Goal: Complete application form

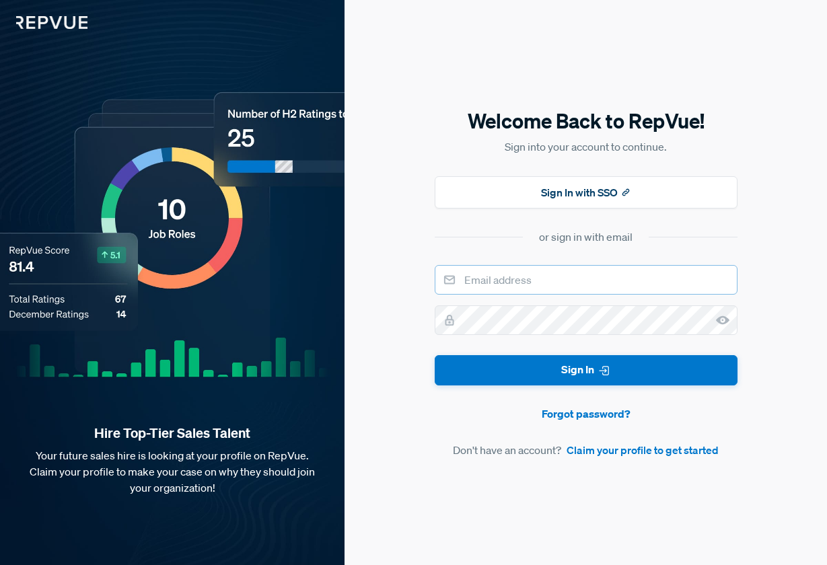
type input "[EMAIL_ADDRESS][DOMAIN_NAME]"
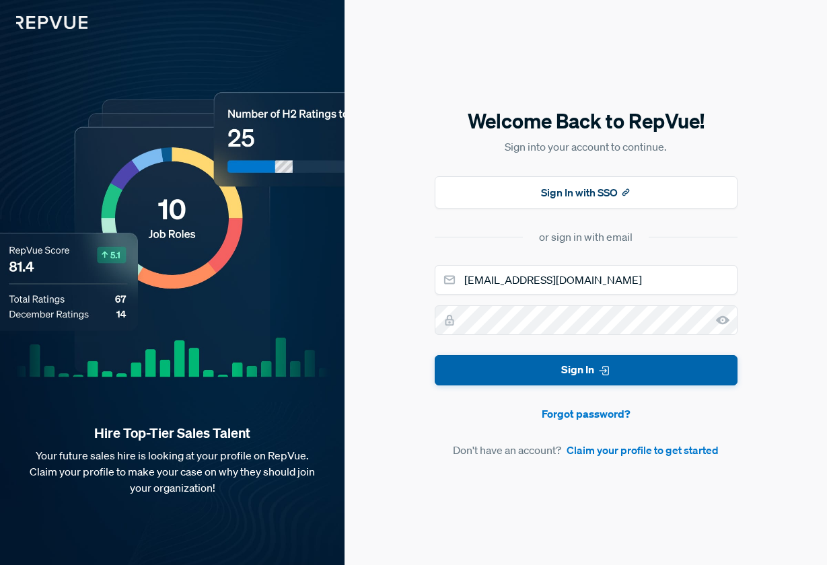
click at [532, 358] on button "Sign In" at bounding box center [585, 370] width 303 height 30
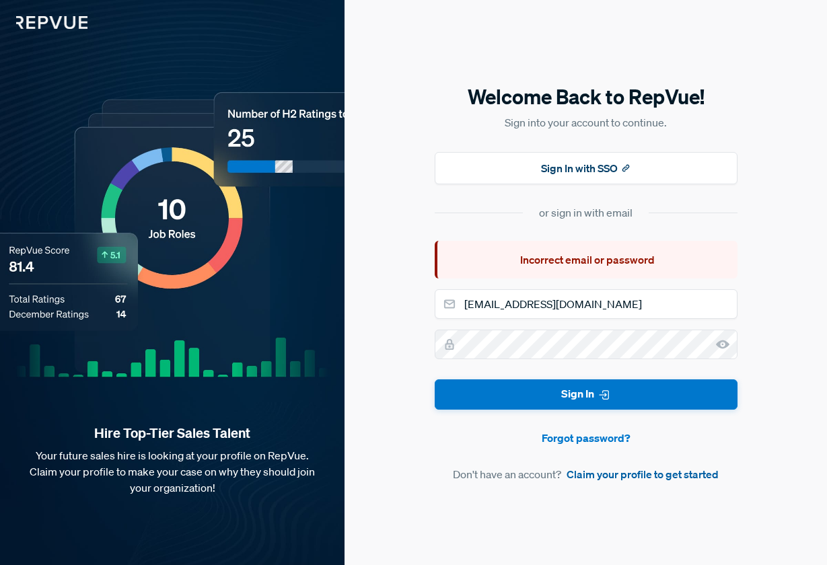
click at [630, 472] on link "Claim your profile to get started" at bounding box center [642, 474] width 152 height 16
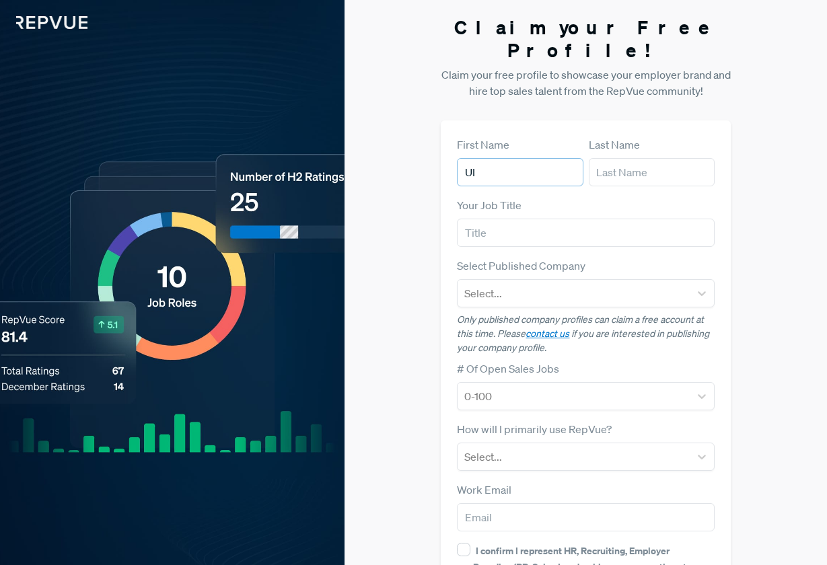
type input "U"
type input "Ikenna"
type input "Iwuorie"
type input "Account Manager"
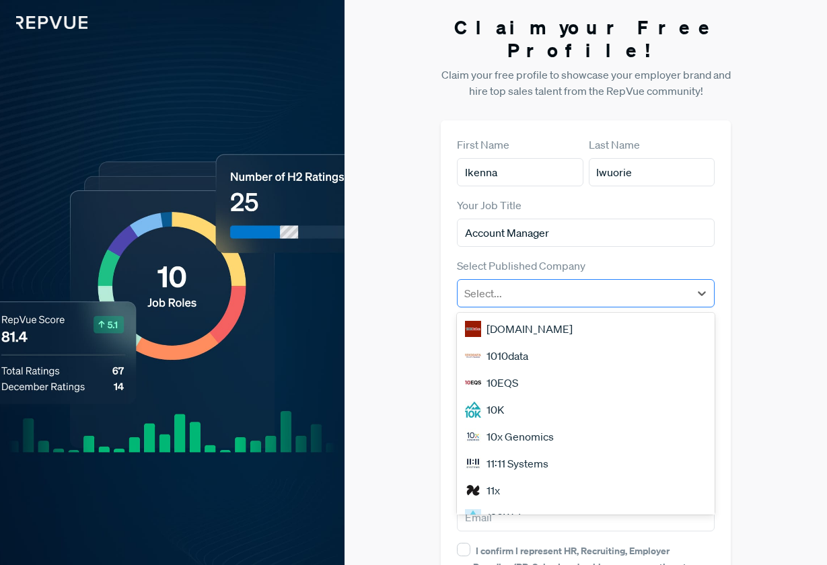
click at [502, 279] on div "Select..." at bounding box center [585, 293] width 257 height 28
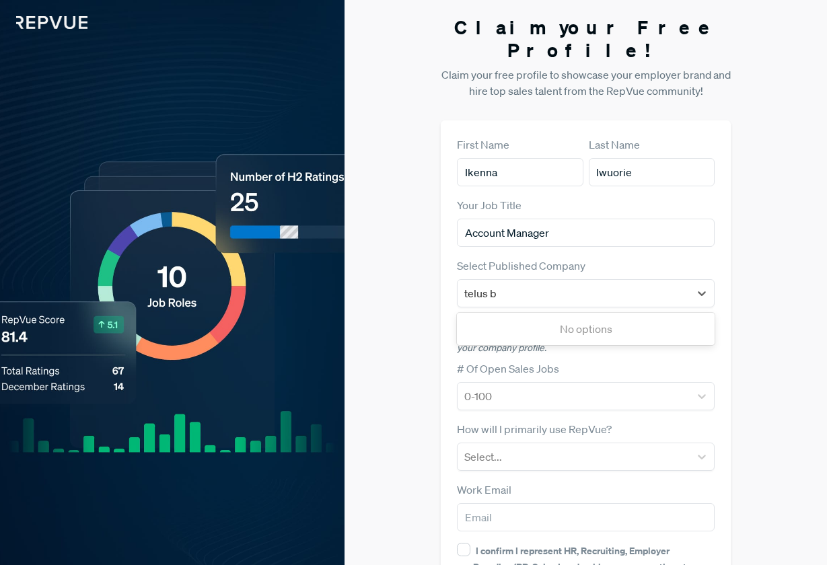
type input "telus"
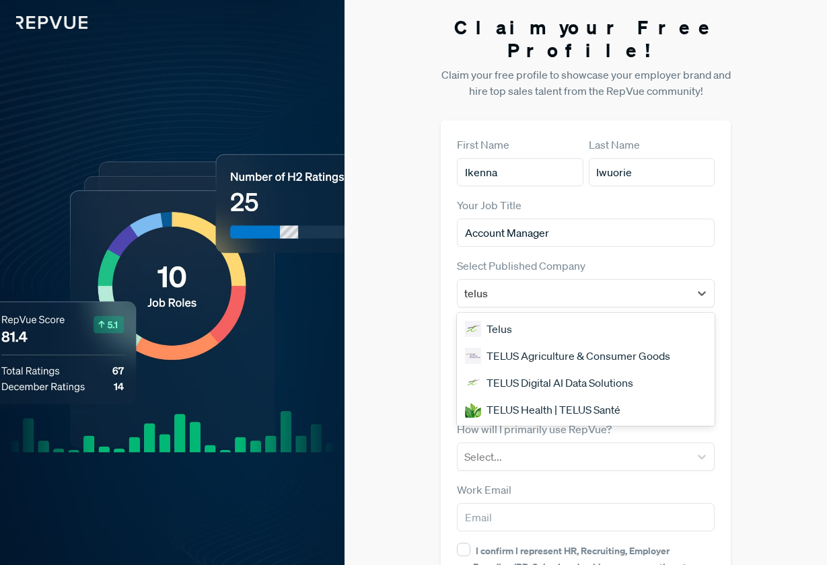
click at [516, 315] on div "Telus" at bounding box center [585, 328] width 257 height 27
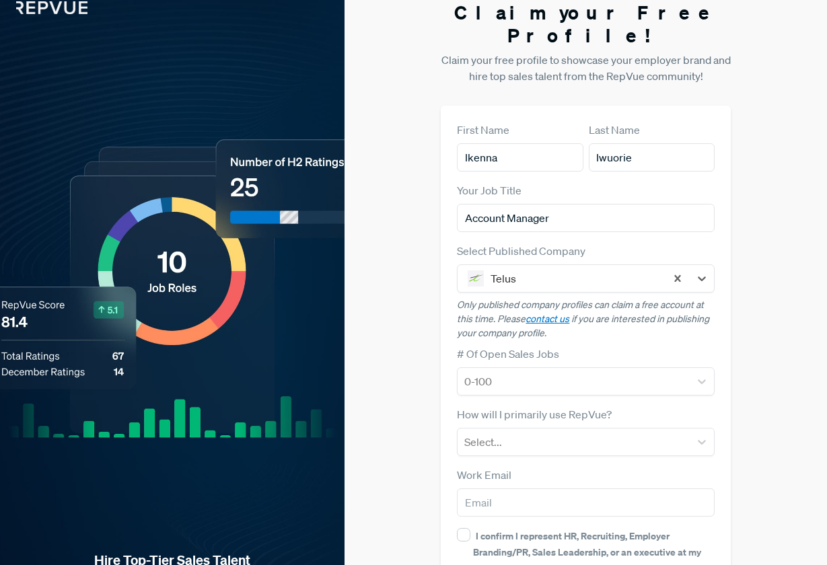
scroll to position [17, 1]
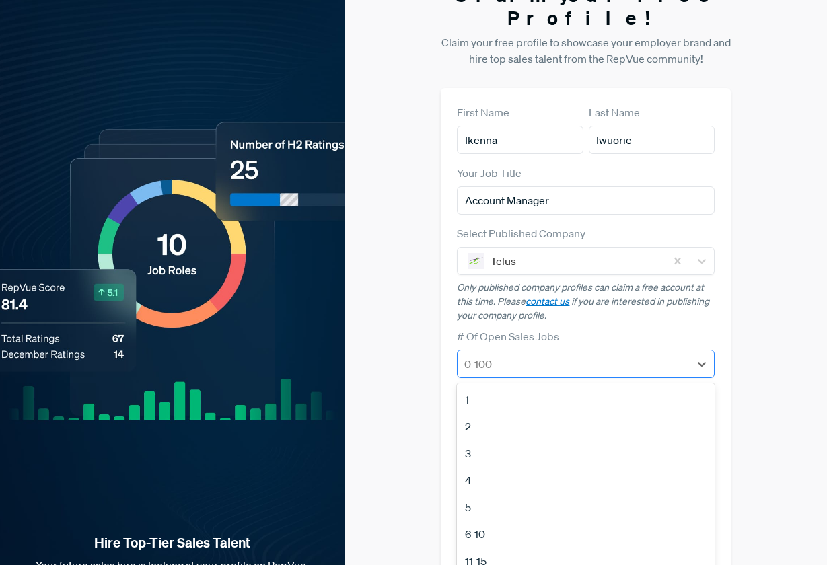
click at [538, 352] on div "0-100" at bounding box center [572, 364] width 231 height 24
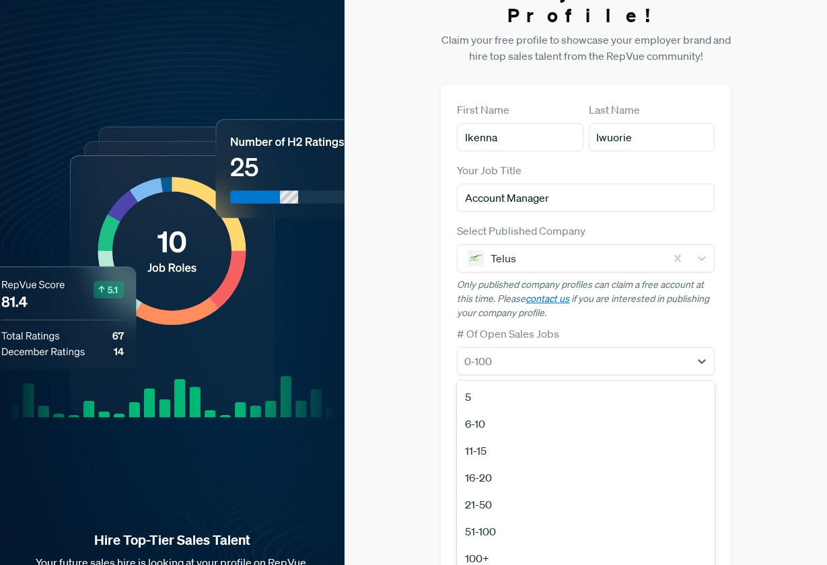
scroll to position [123, 0]
click at [513, 502] on div "51-100" at bounding box center [585, 515] width 257 height 27
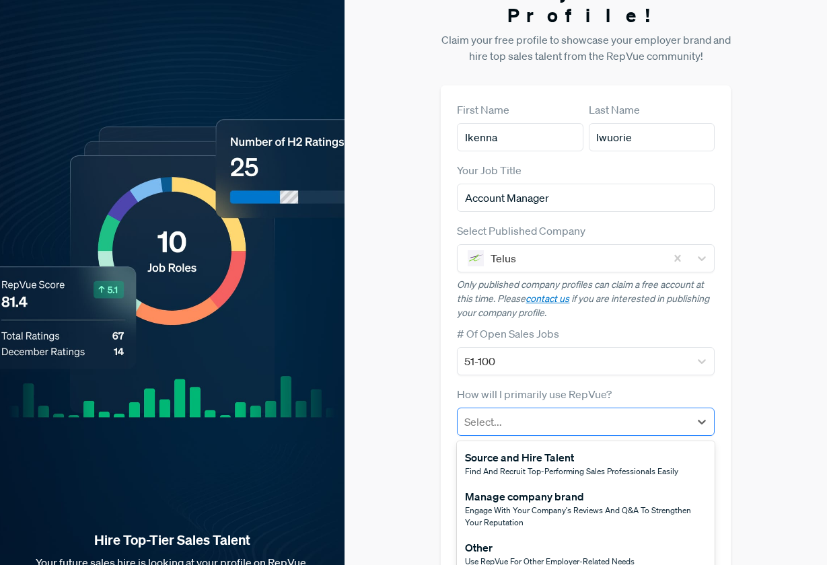
click at [547, 412] on div at bounding box center [573, 421] width 218 height 19
click at [414, 318] on div "Claim your Free Profile! Claim your free profile to showcase your employer bran…" at bounding box center [585, 318] width 482 height 707
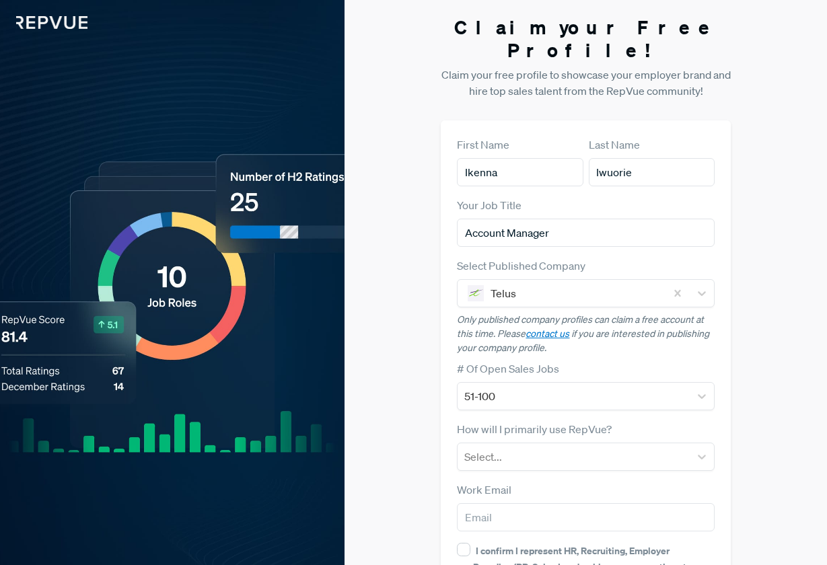
scroll to position [0, 0]
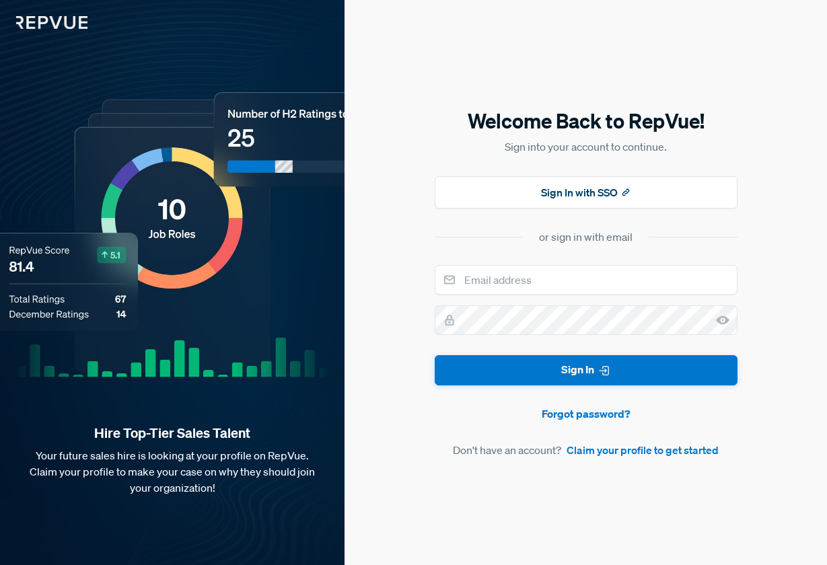
click at [533, 496] on div "Welcome Back to RepVue! Sign into your account to continue. Sign In with SSO or…" at bounding box center [585, 282] width 482 height 565
